Goal: Task Accomplishment & Management: Manage account settings

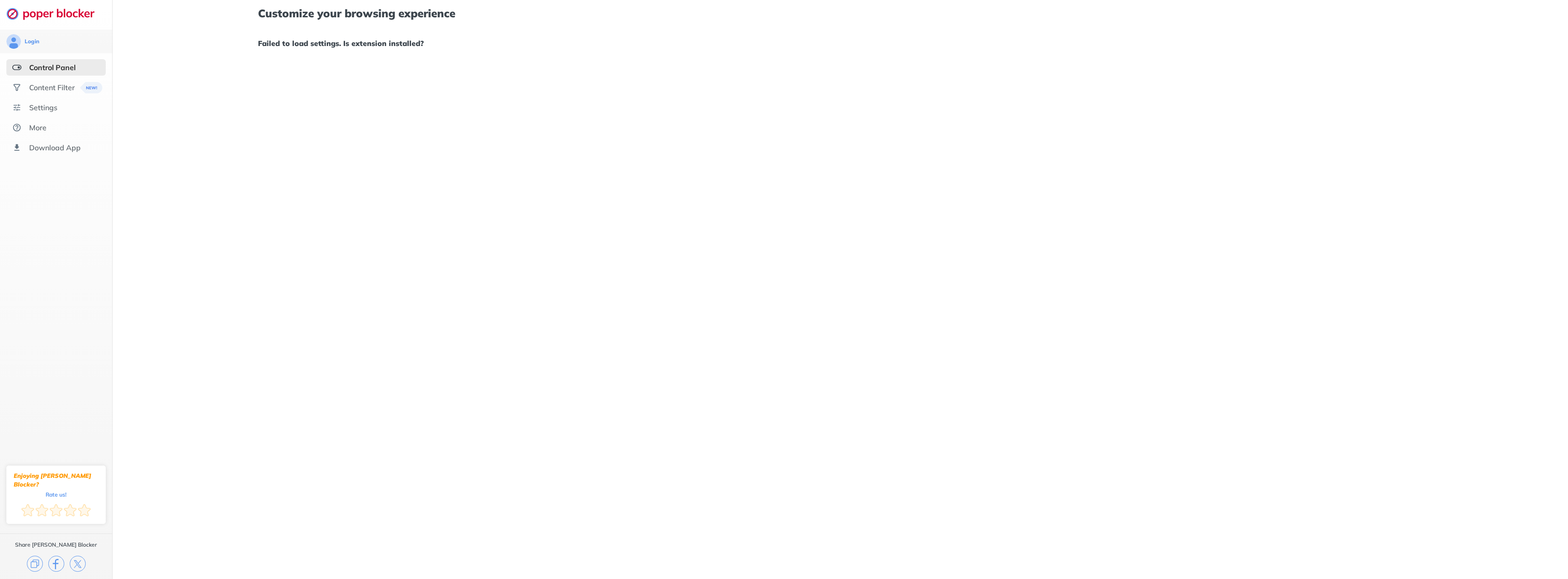
click at [75, 70] on div "Control Panel" at bounding box center [52, 67] width 46 height 9
click at [48, 90] on div "Content Filter" at bounding box center [52, 87] width 46 height 9
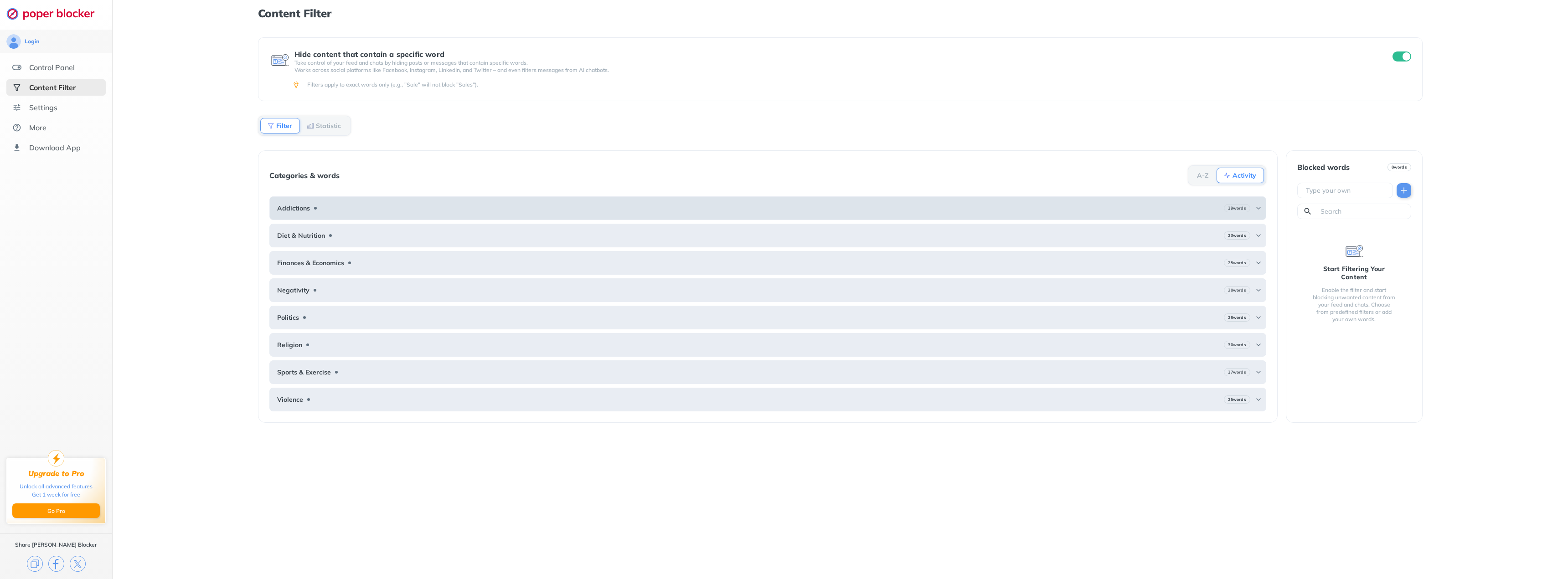
click at [302, 198] on div "Addictions 29 words" at bounding box center [768, 208] width 996 height 24
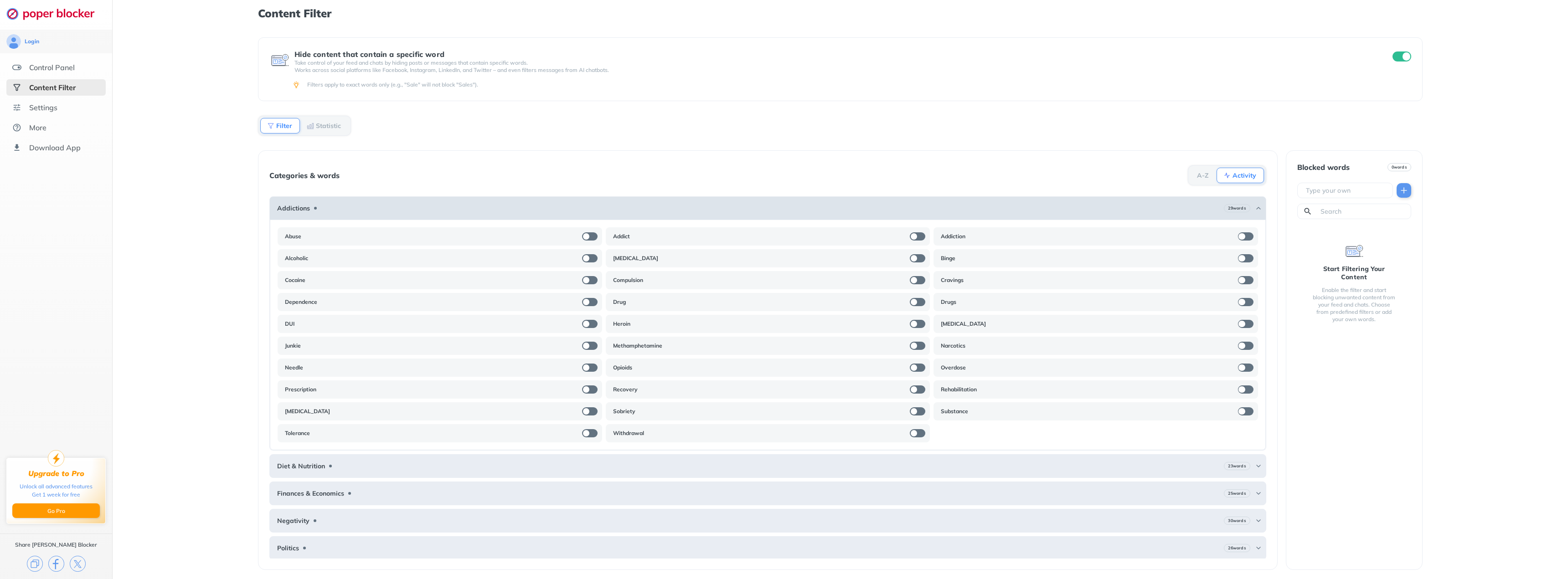
click at [366, 201] on div "Addictions 29 words" at bounding box center [768, 208] width 996 height 24
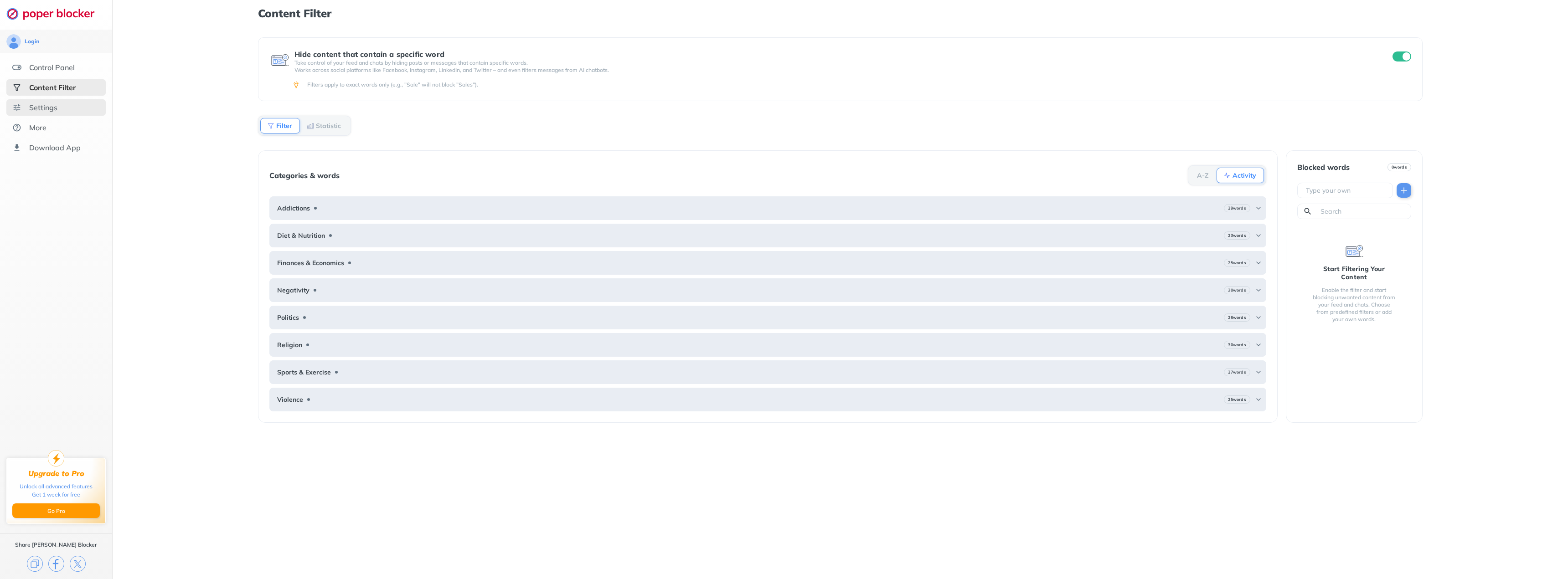
click at [67, 110] on div "Settings" at bounding box center [55, 107] width 99 height 16
